Goal: Information Seeking & Learning: Learn about a topic

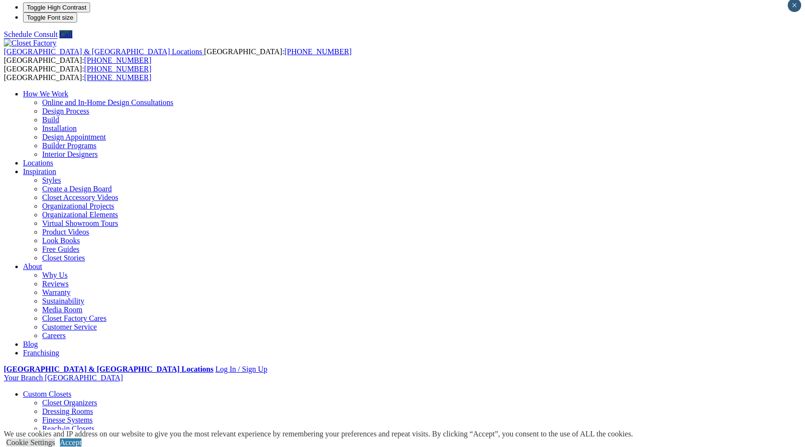
scroll to position [8, 0]
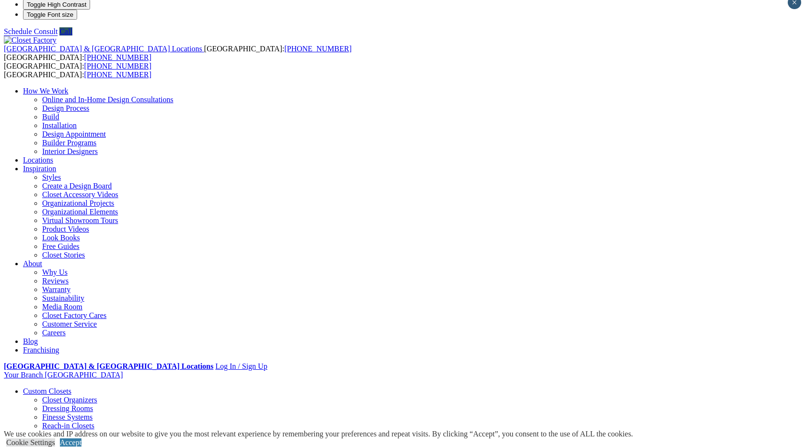
drag, startPoint x: 307, startPoint y: 116, endPoint x: 329, endPoint y: 121, distance: 22.6
drag, startPoint x: 329, startPoint y: 114, endPoint x: 451, endPoint y: 310, distance: 231.5
drag, startPoint x: 451, startPoint y: 310, endPoint x: 455, endPoint y: 322, distance: 12.1
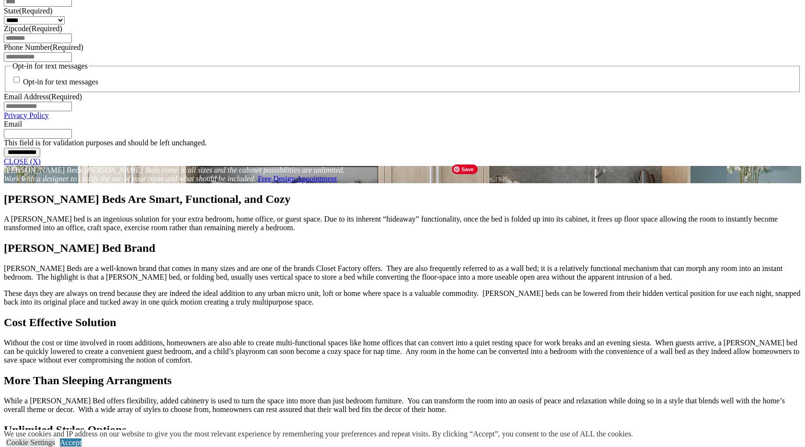
scroll to position [730, 0]
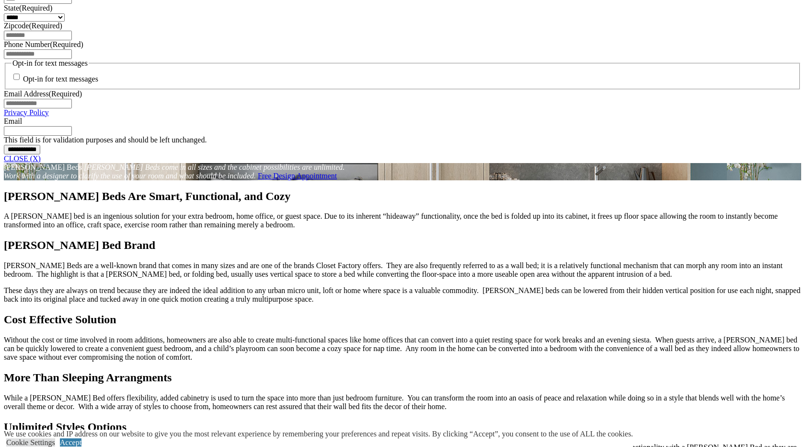
drag, startPoint x: 351, startPoint y: 389, endPoint x: 351, endPoint y: 410, distance: 20.1
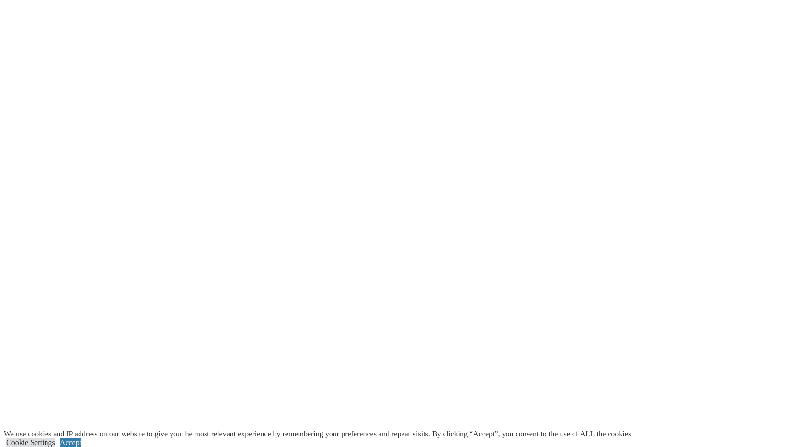
scroll to position [1817, 0]
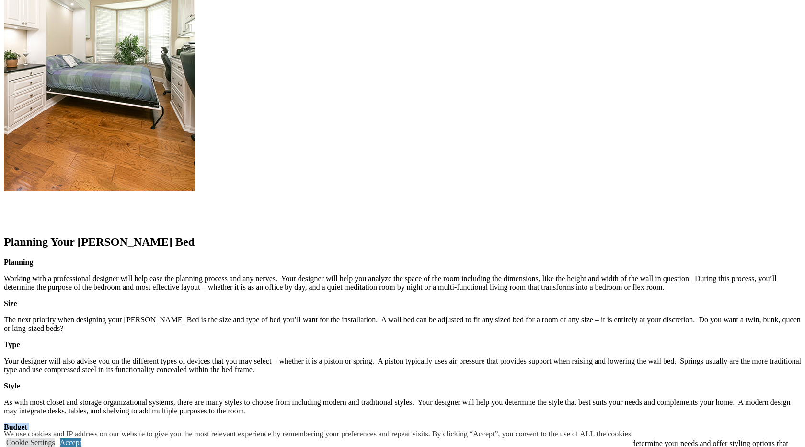
scroll to position [1299, 0]
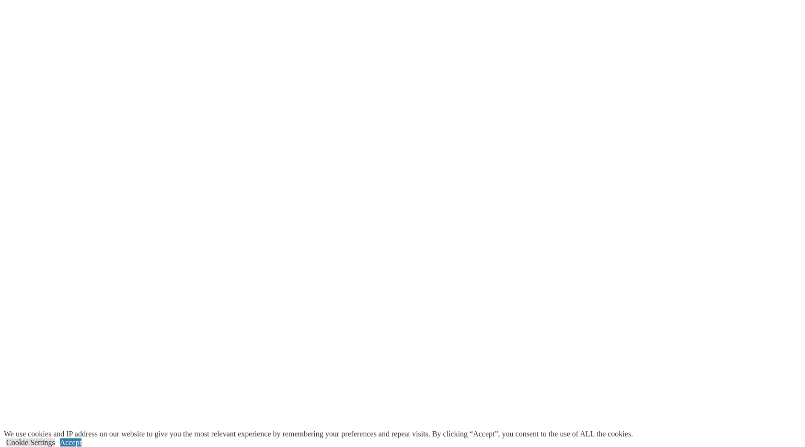
scroll to position [1790, 0]
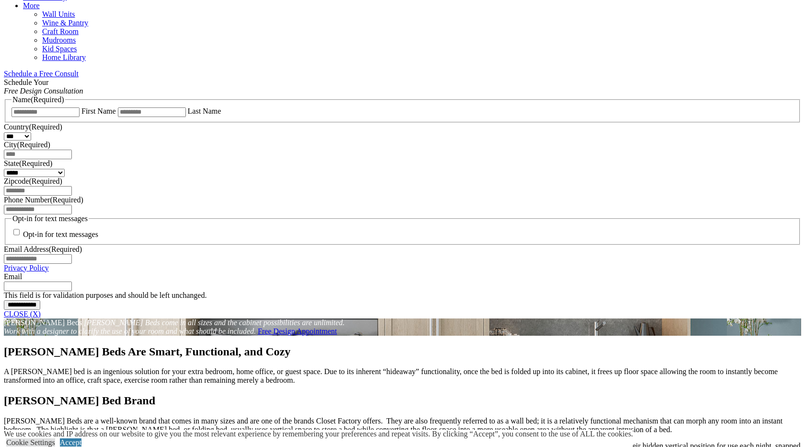
scroll to position [555, 0]
